Goal: Task Accomplishment & Management: Manage account settings

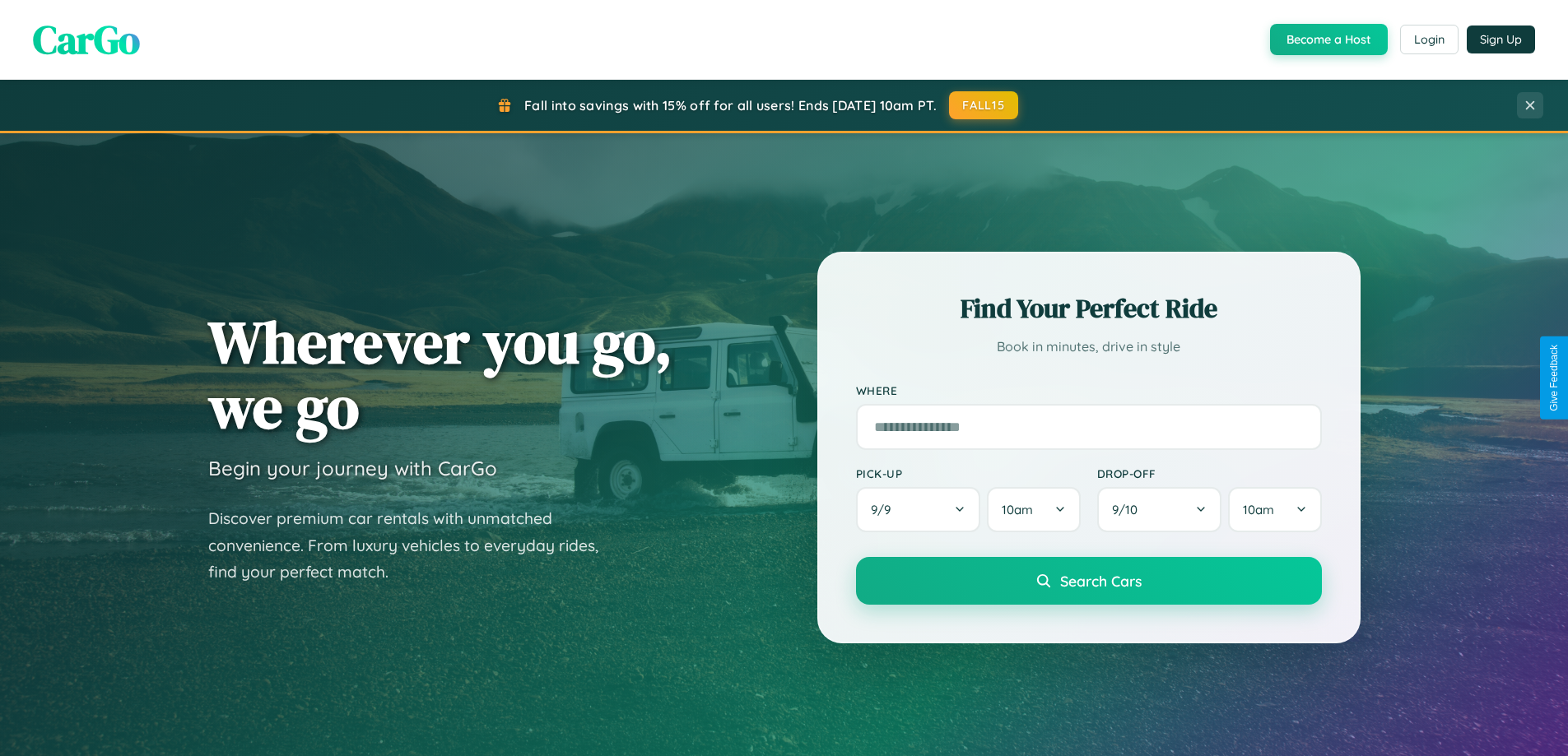
scroll to position [3165, 0]
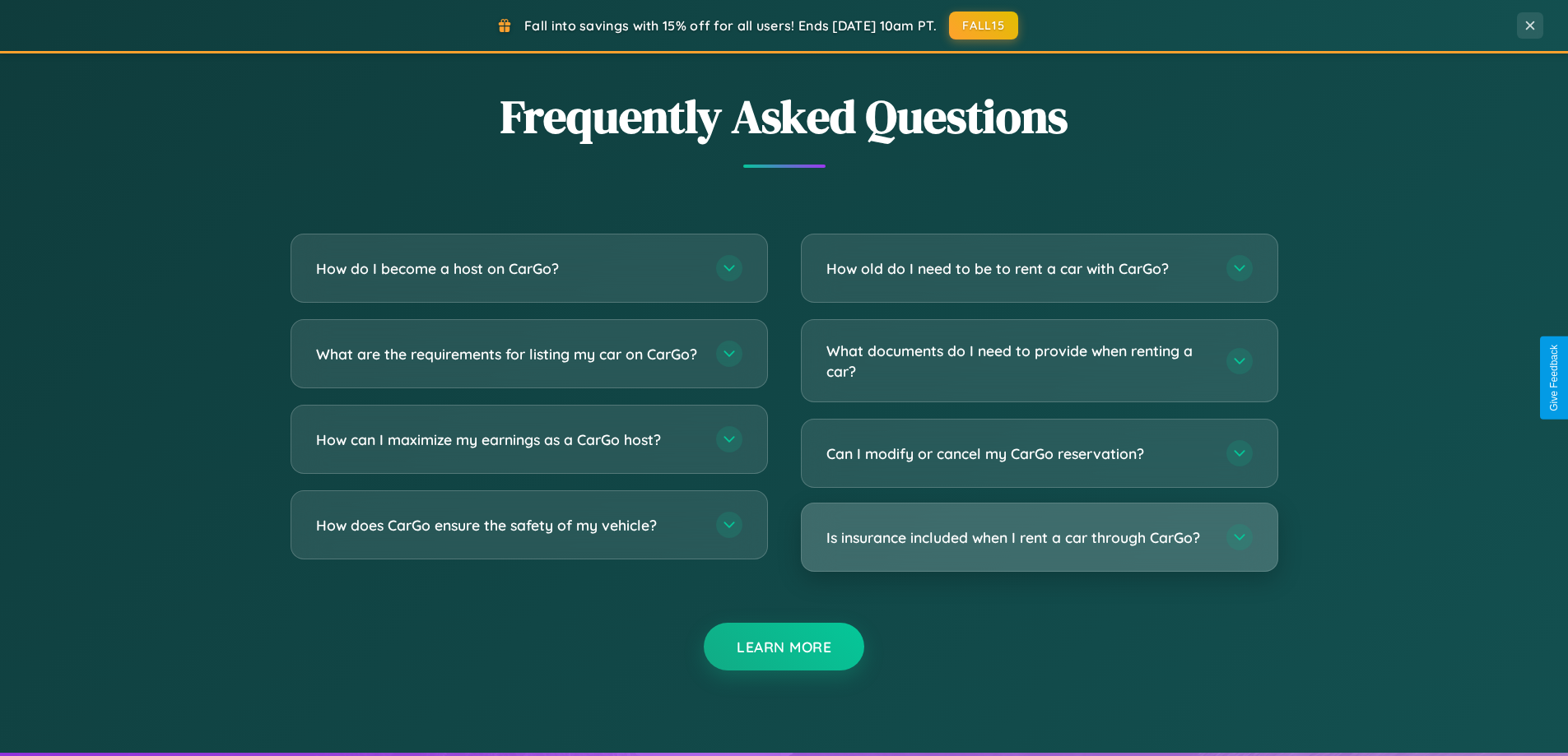
click at [1038, 537] on h3 "Is insurance included when I rent a car through CarGo?" at bounding box center [1018, 538] width 384 height 21
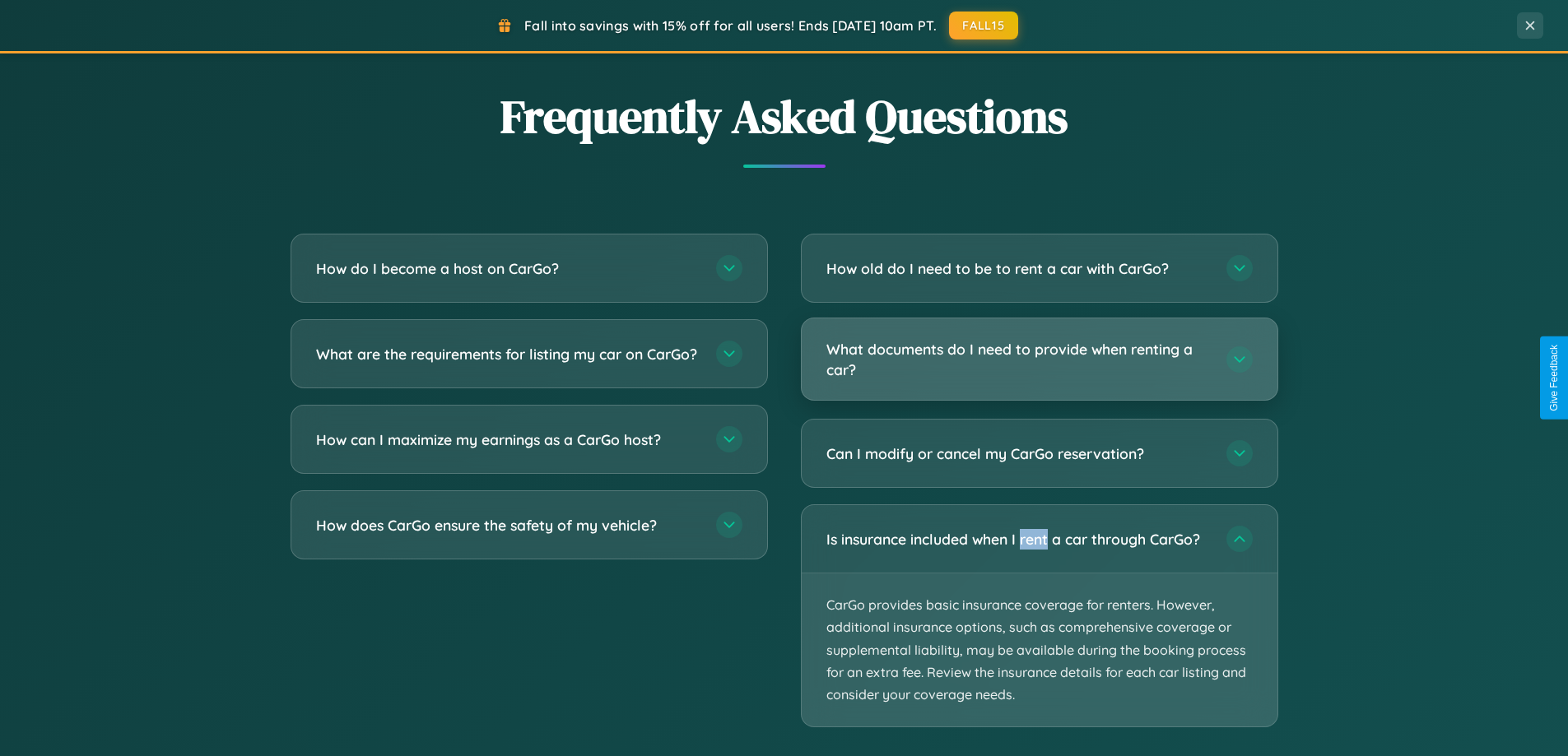
click at [1038, 360] on h3 "What documents do I need to provide when renting a car?" at bounding box center [1018, 358] width 384 height 40
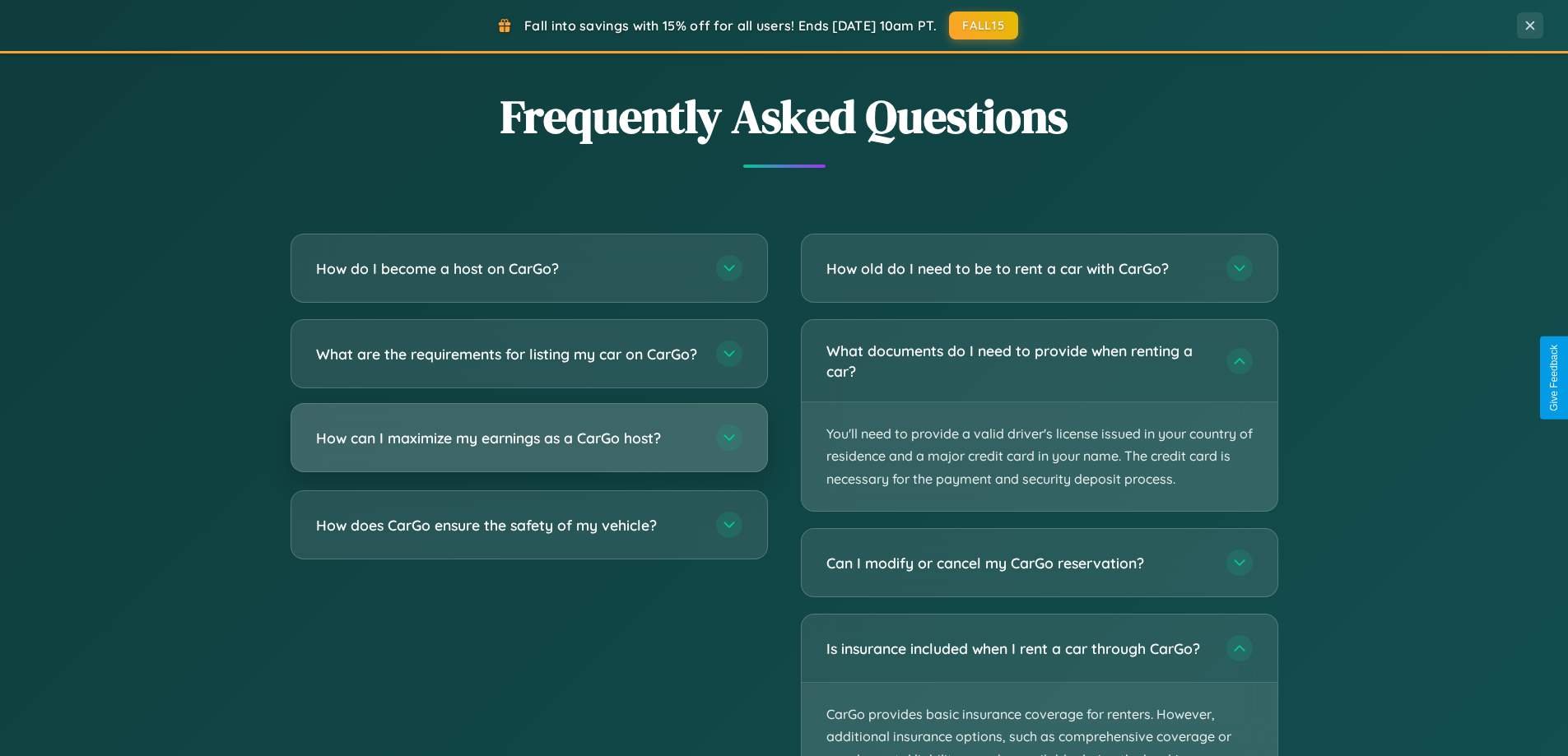
click at [529, 449] on h3 "How can I maximize my earnings as a CarGo host?" at bounding box center [508, 438] width 384 height 21
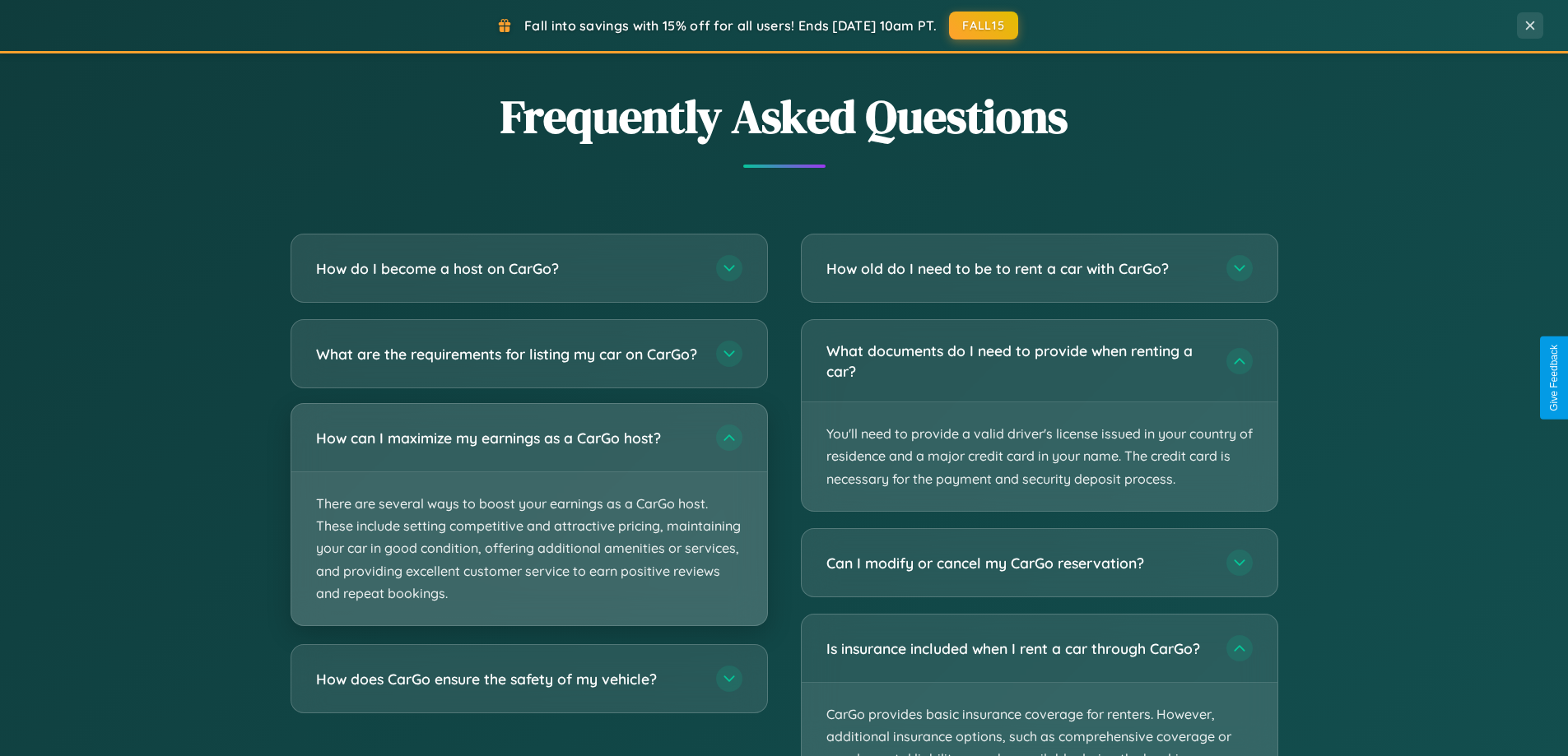
click at [529, 528] on p "There are several ways to boost your earnings as a CarGo host. These include se…" at bounding box center [530, 548] width 476 height 153
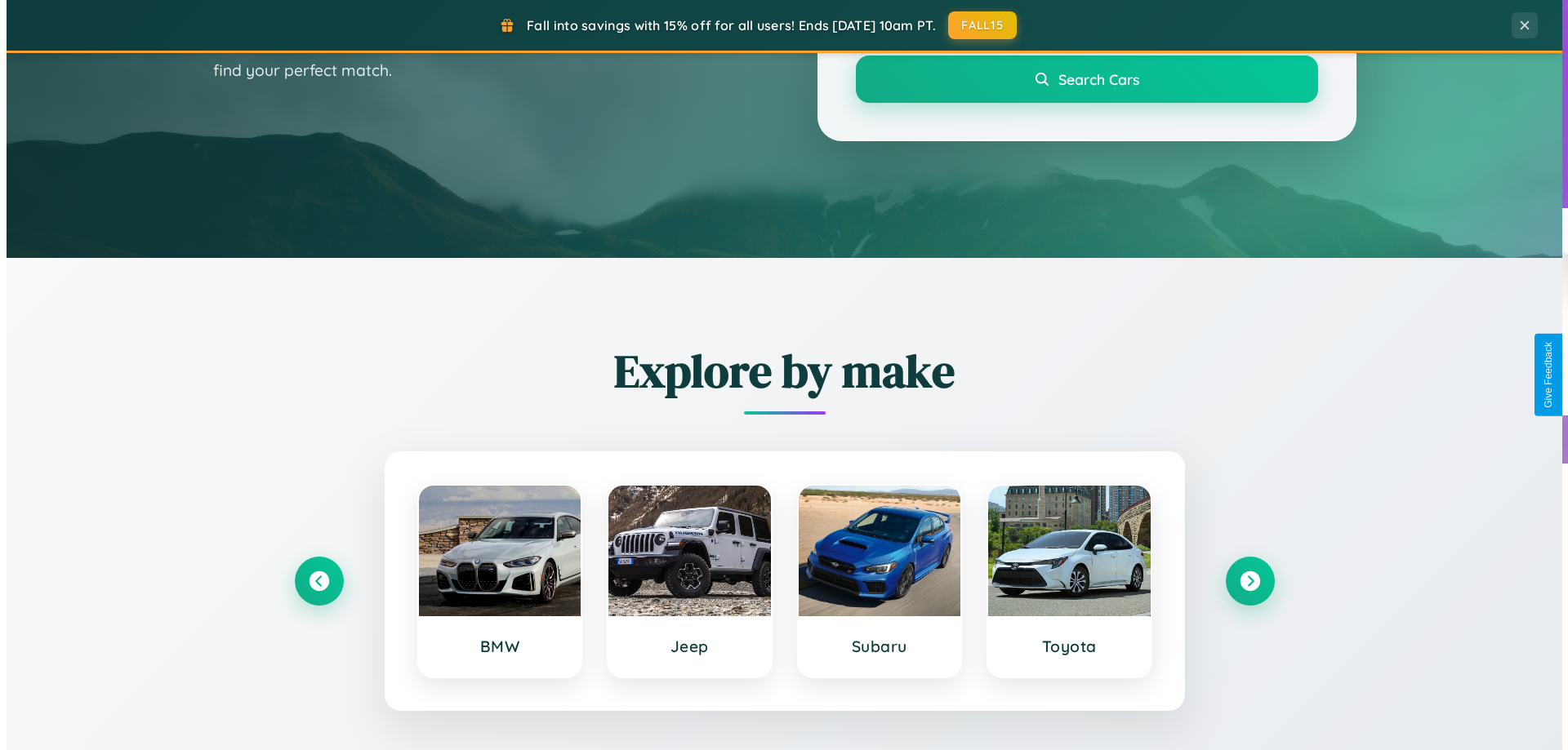
scroll to position [0, 0]
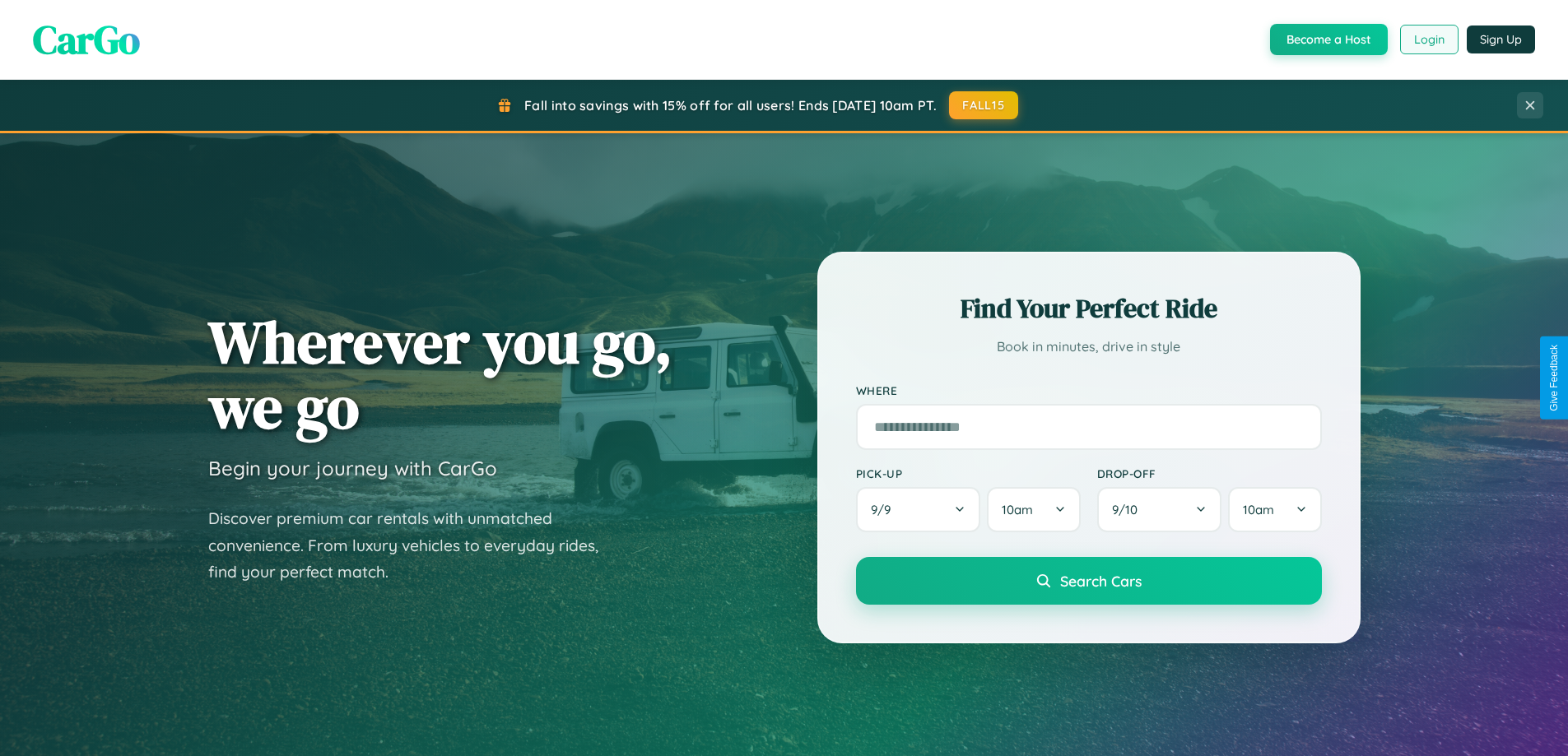
click at [1428, 39] on button "Login" at bounding box center [1429, 39] width 58 height 29
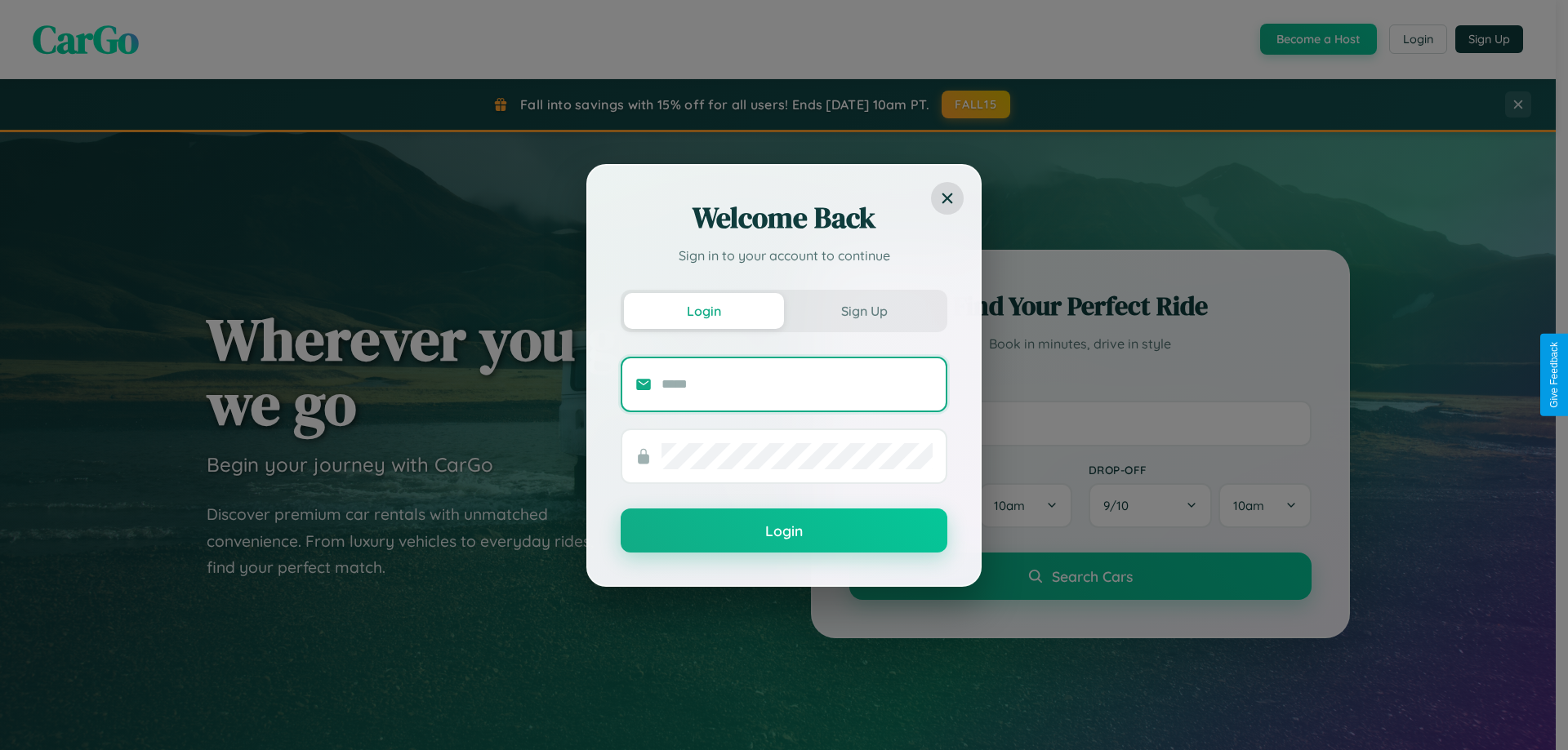
click at [797, 383] on input "text" at bounding box center [797, 384] width 271 height 26
type input "**********"
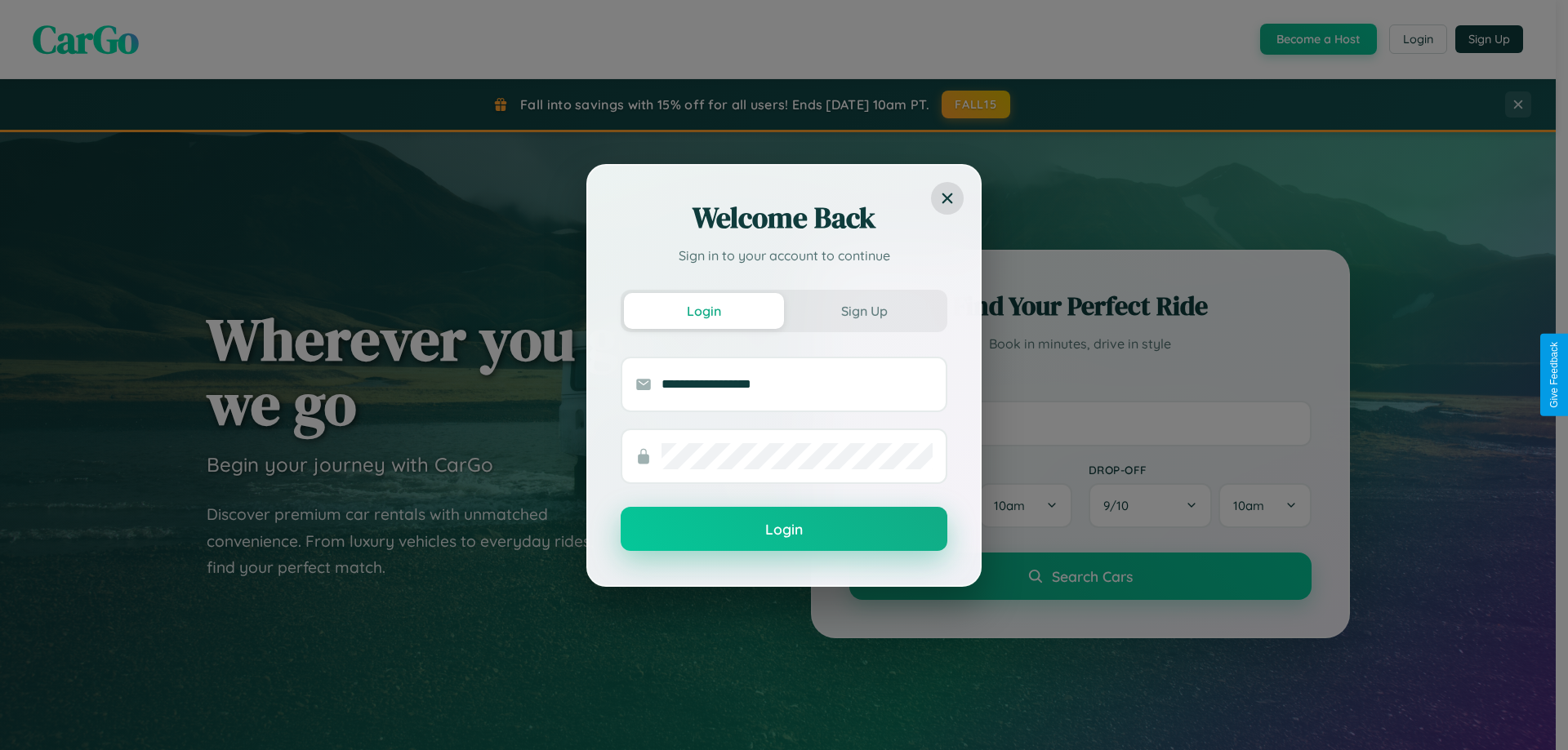
click at [784, 529] on button "Login" at bounding box center [784, 528] width 327 height 44
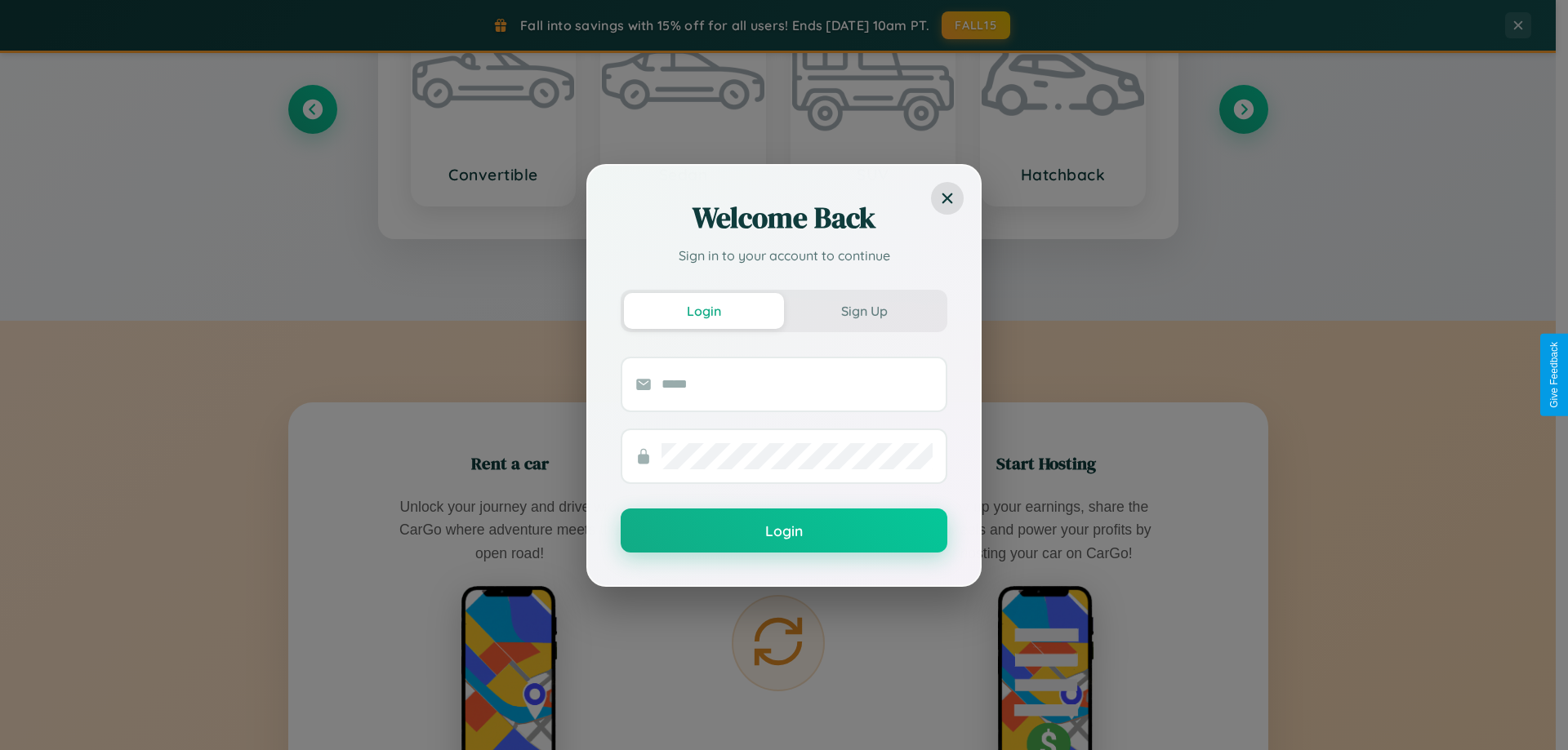
scroll to position [2622, 0]
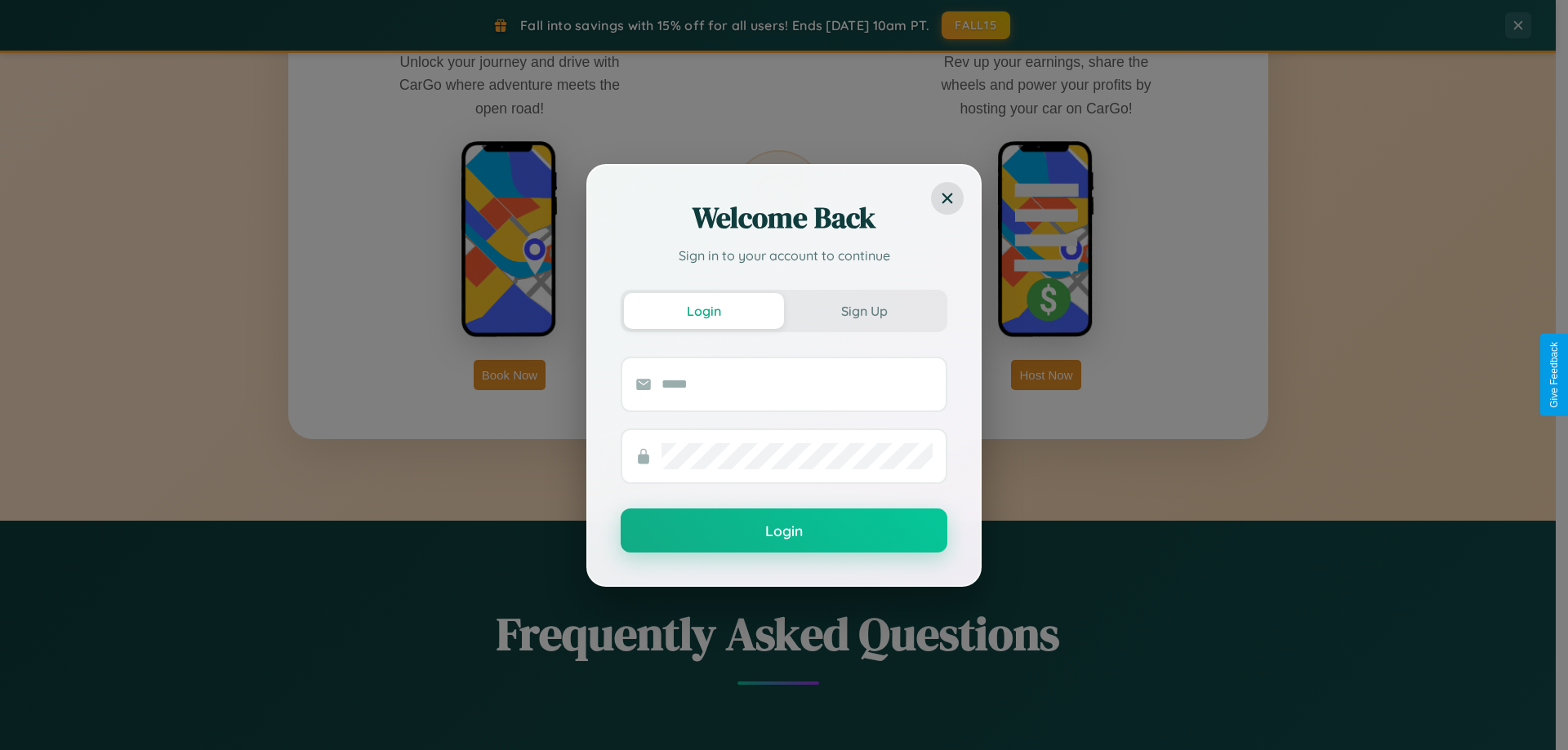
click at [1046, 375] on div "Welcome Back Sign in to your account to continue Login Sign Up Login" at bounding box center [784, 375] width 1568 height 750
